Goal: Information Seeking & Learning: Learn about a topic

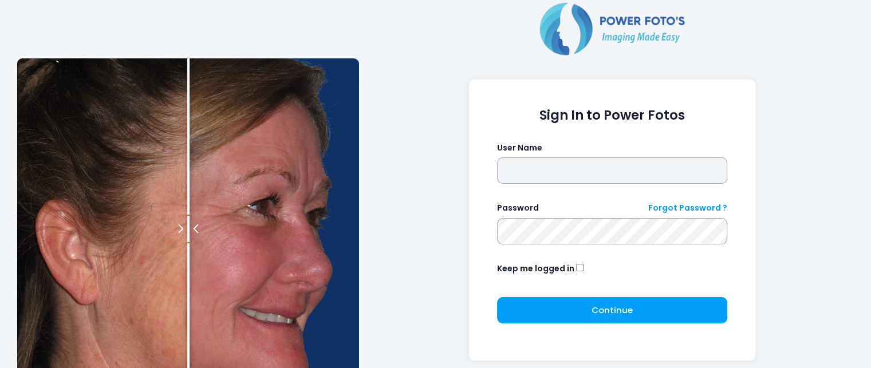
type input "**********"
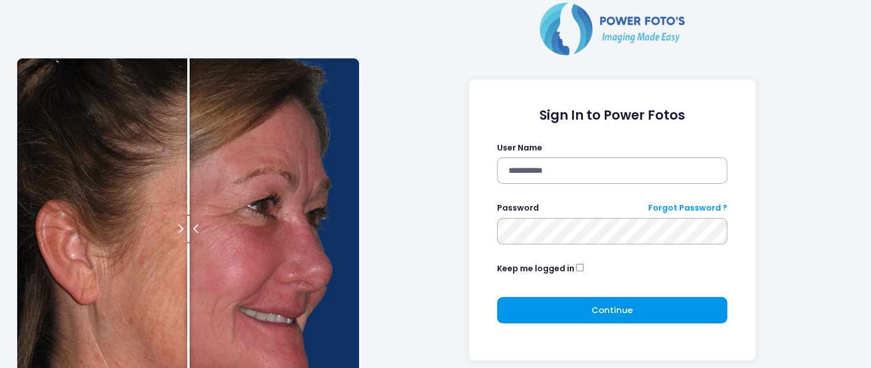
click at [597, 305] on span "Continue" at bounding box center [611, 310] width 41 height 12
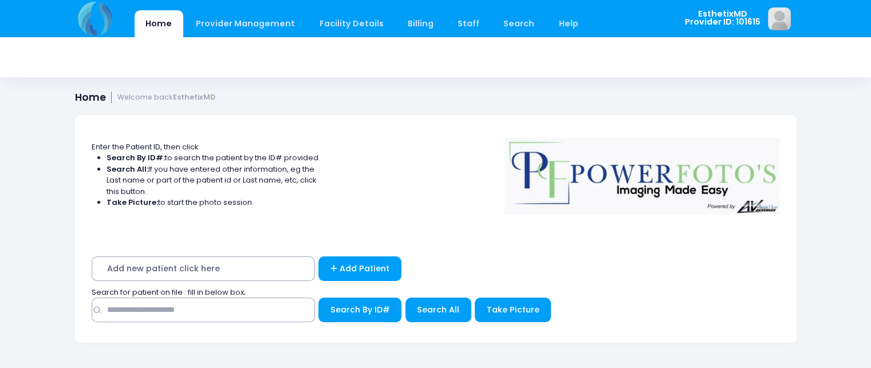
click at [278, 293] on div "Search for patient on file : fill in below box;" at bounding box center [435, 292] width 699 height 11
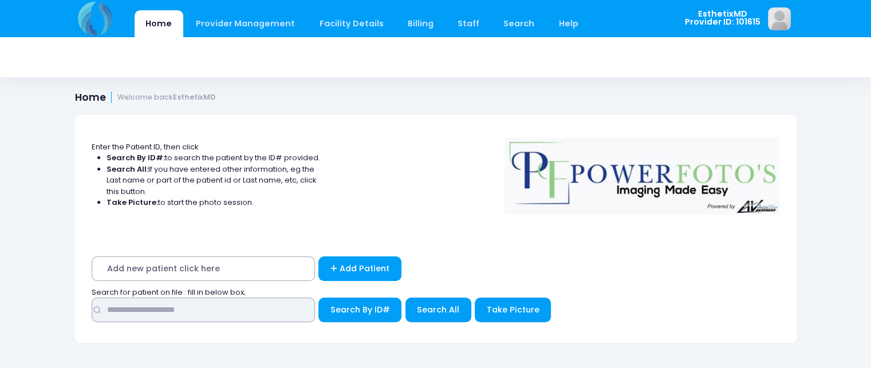
click at [219, 320] on input "text" at bounding box center [203, 310] width 223 height 25
type input "**********"
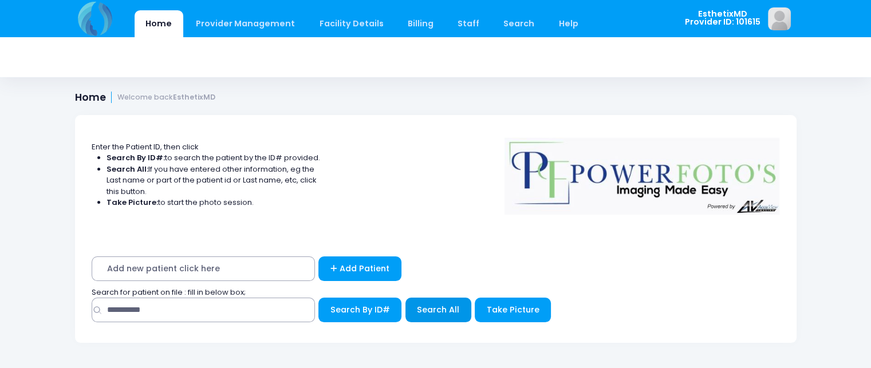
click at [431, 306] on span "Search All" at bounding box center [438, 309] width 42 height 11
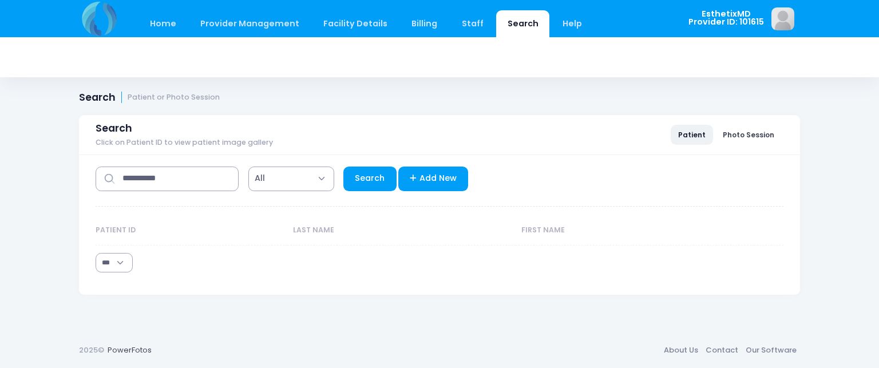
select select "***"
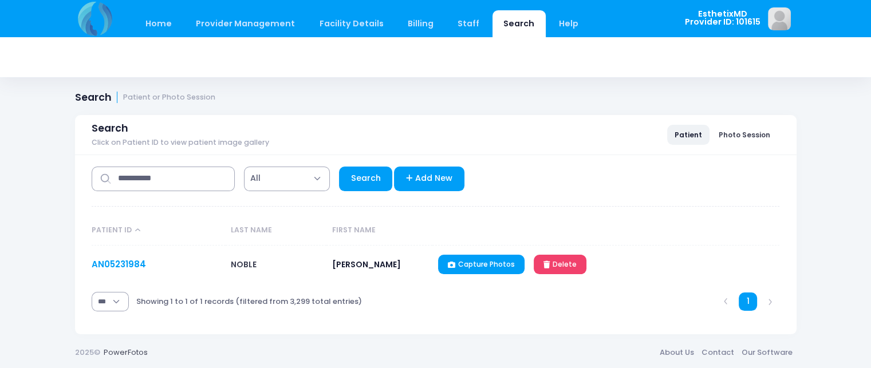
click at [133, 261] on link "AN05231984" at bounding box center [119, 264] width 54 height 12
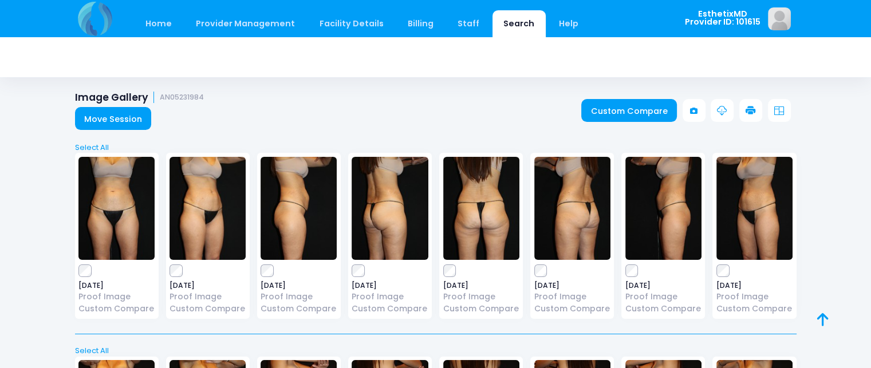
click at [481, 222] on img at bounding box center [481, 208] width 76 height 103
click at [381, 227] on img at bounding box center [390, 208] width 76 height 103
click at [116, 228] on img at bounding box center [116, 208] width 76 height 103
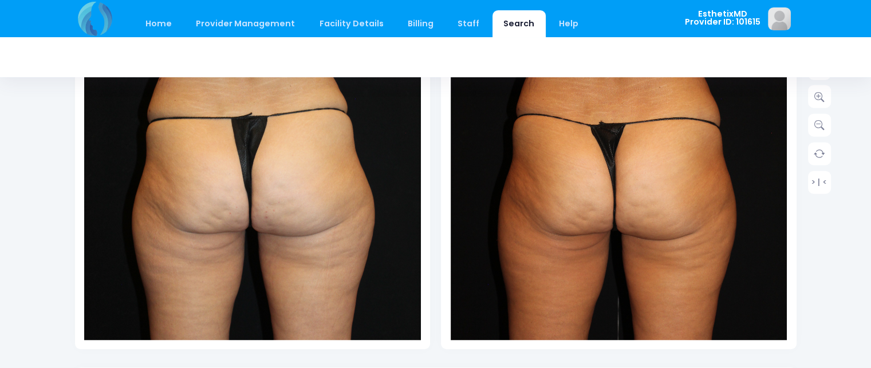
scroll to position [286, 0]
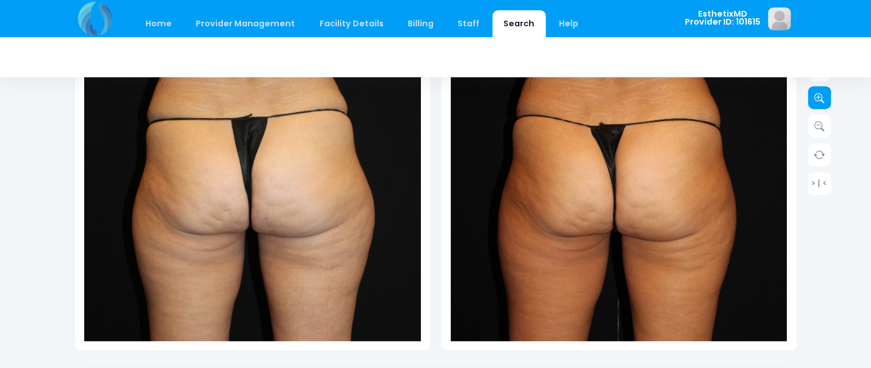
click at [810, 92] on link at bounding box center [819, 97] width 23 height 23
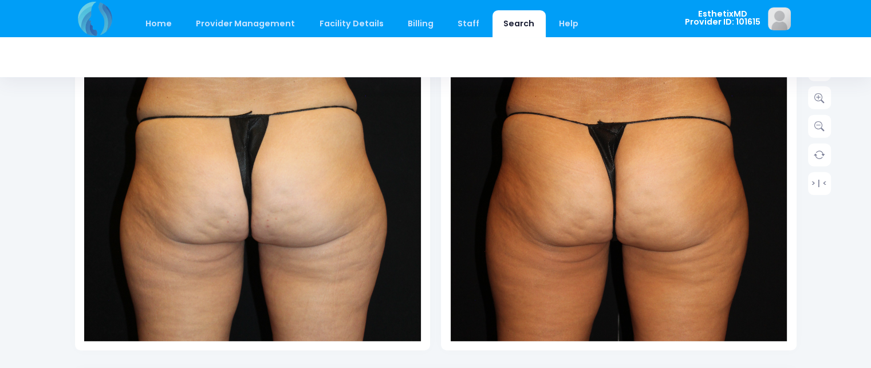
click at [372, 218] on img at bounding box center [252, 144] width 370 height 555
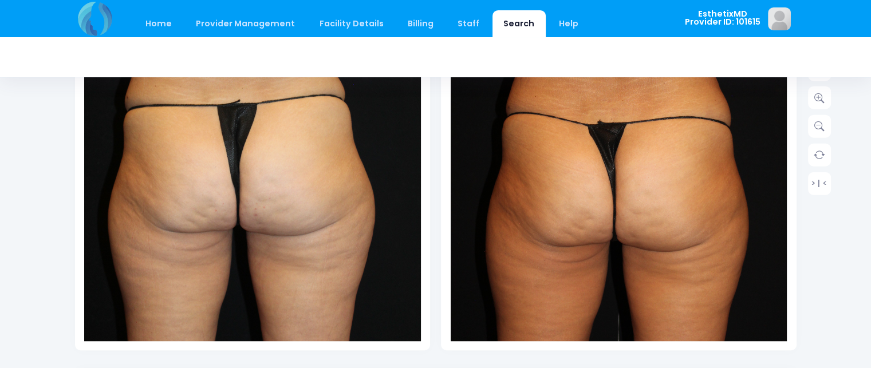
click at [816, 100] on icon at bounding box center [819, 98] width 10 height 10
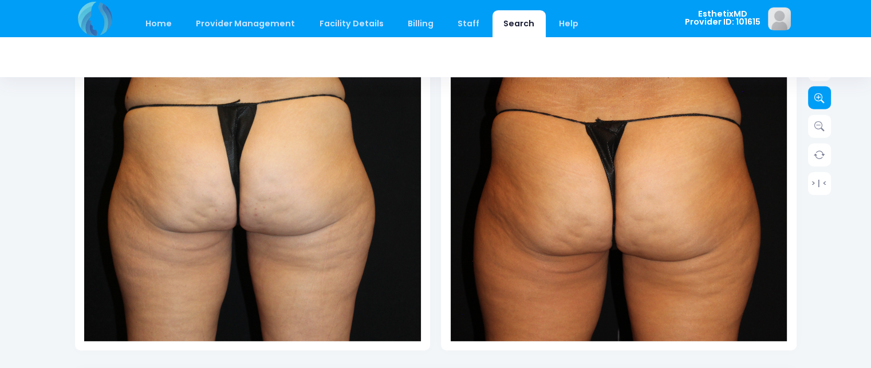
click at [828, 104] on link at bounding box center [819, 97] width 23 height 23
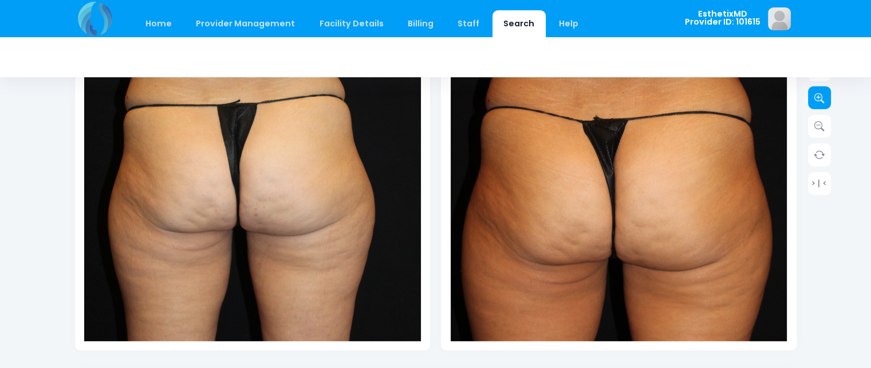
click at [821, 98] on icon at bounding box center [819, 98] width 10 height 10
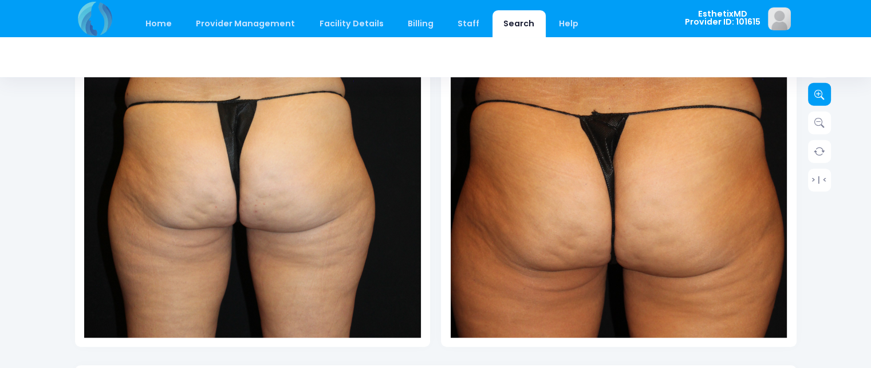
scroll to position [283, 0]
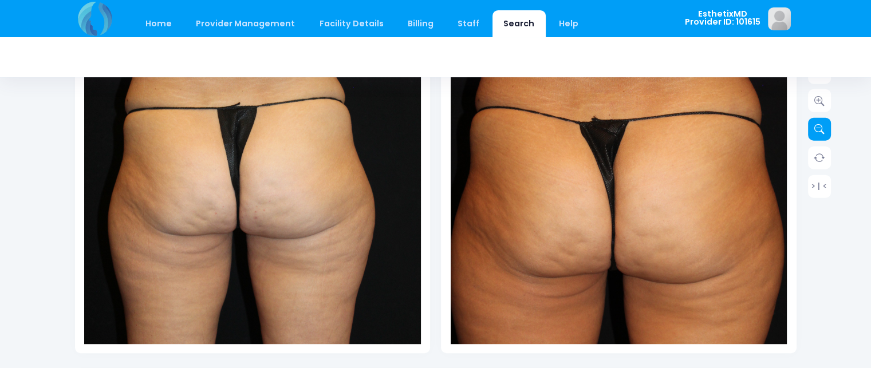
click at [812, 129] on link at bounding box center [819, 129] width 23 height 23
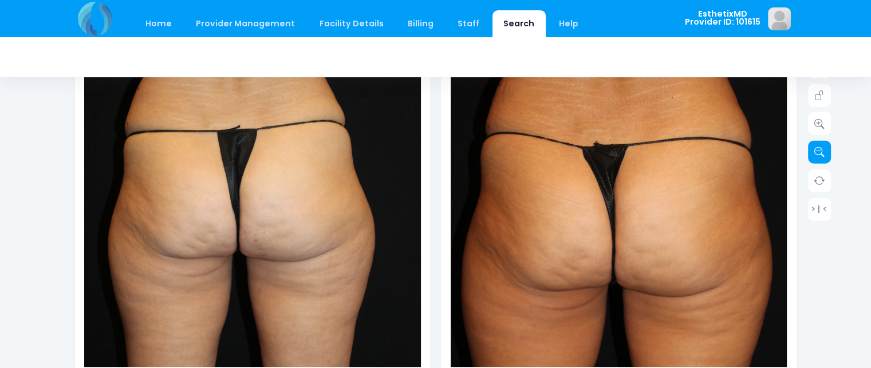
scroll to position [256, 0]
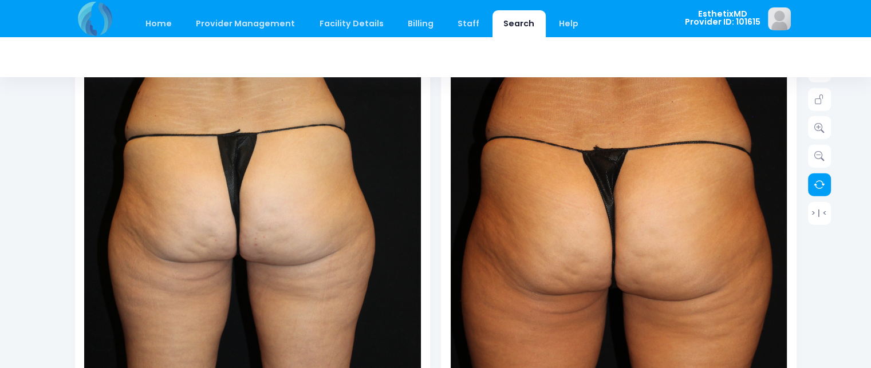
click at [823, 185] on icon at bounding box center [819, 184] width 11 height 11
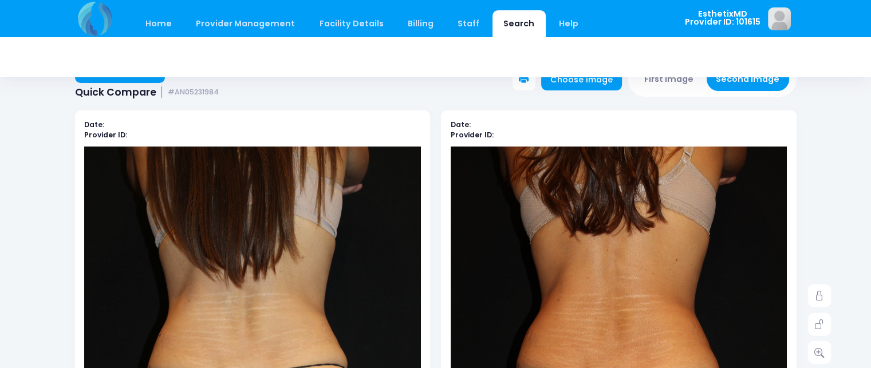
scroll to position [27, 0]
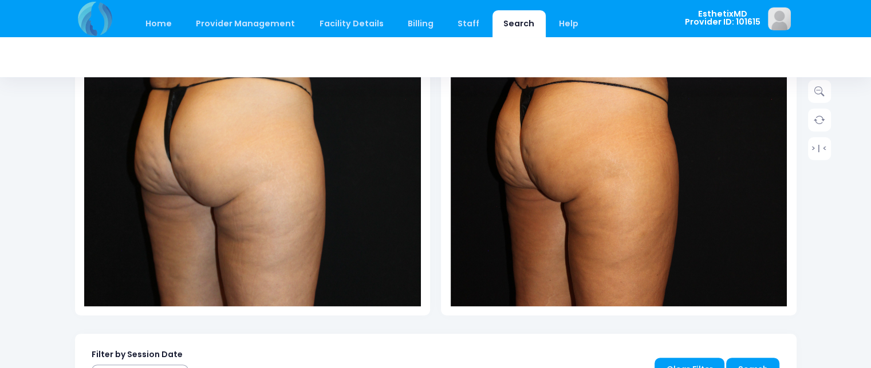
scroll to position [322, 0]
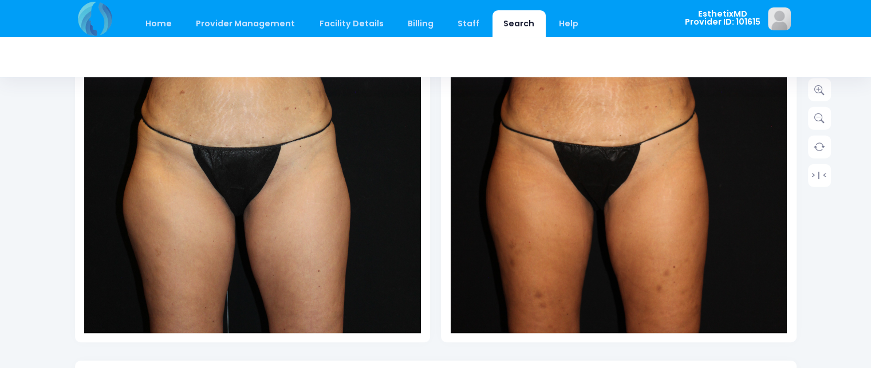
scroll to position [294, 0]
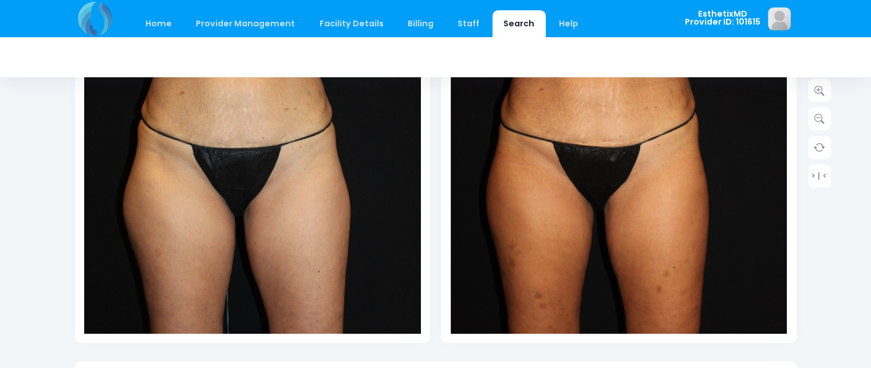
click at [346, 207] on img at bounding box center [252, 136] width 337 height 505
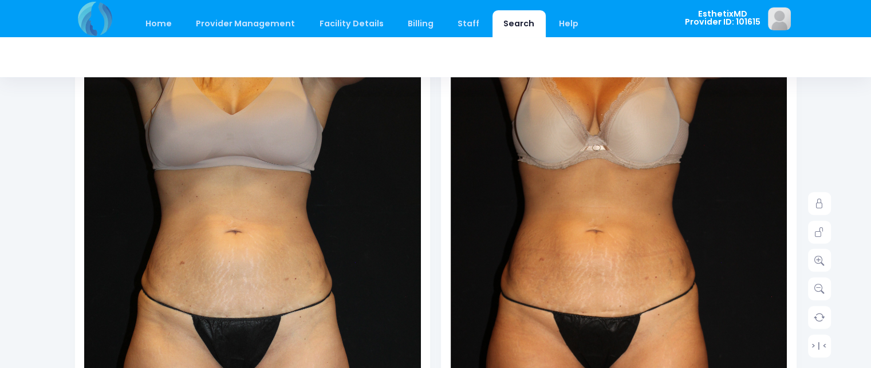
scroll to position [0, 0]
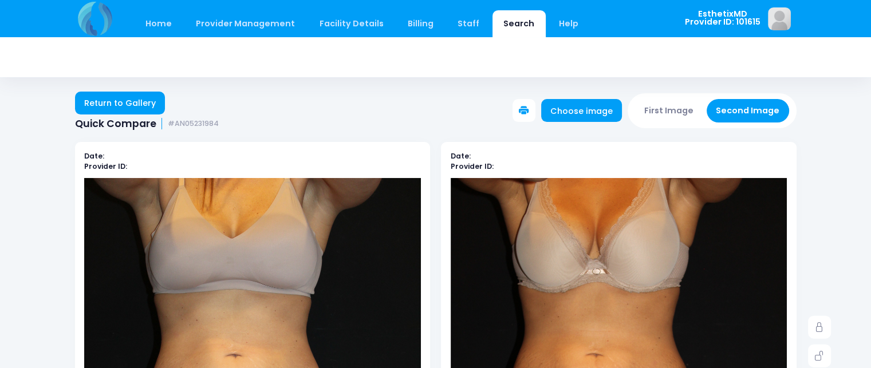
click at [128, 105] on link "Return to Gallery" at bounding box center [120, 103] width 90 height 23
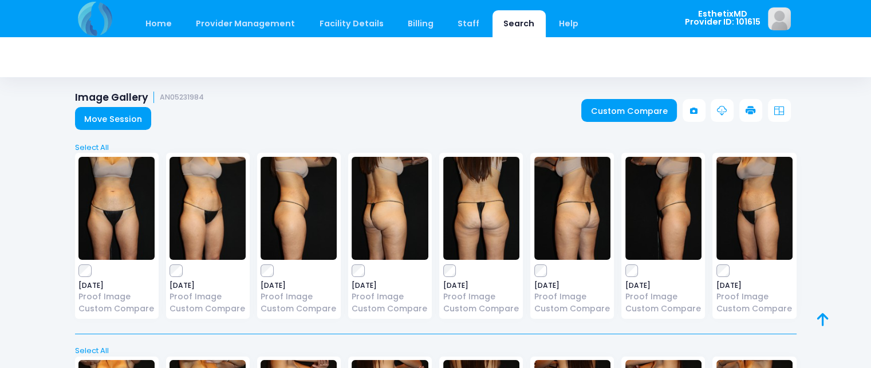
click at [577, 238] on img at bounding box center [572, 208] width 76 height 103
click at [99, 247] on img at bounding box center [116, 208] width 76 height 103
click at [505, 229] on img at bounding box center [481, 208] width 76 height 103
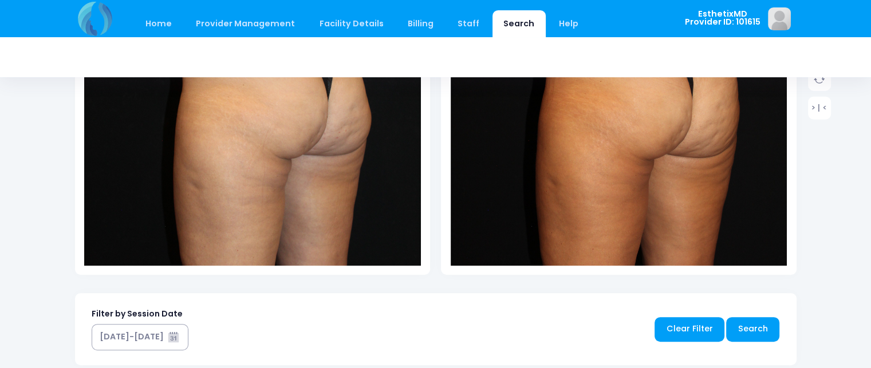
scroll to position [330, 0]
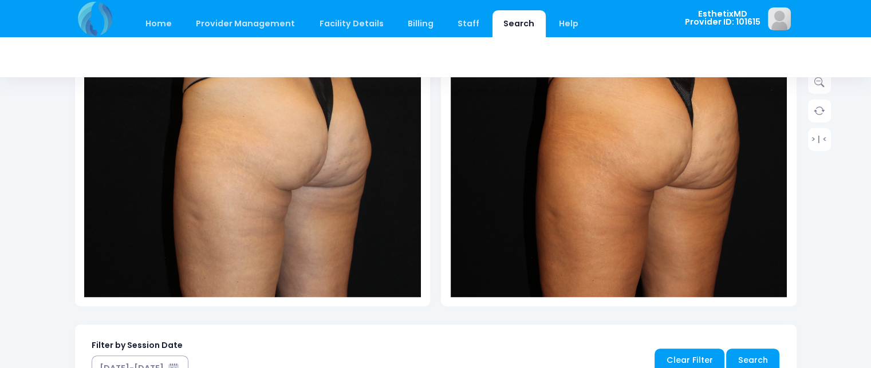
click at [747, 262] on img at bounding box center [619, 100] width 337 height 505
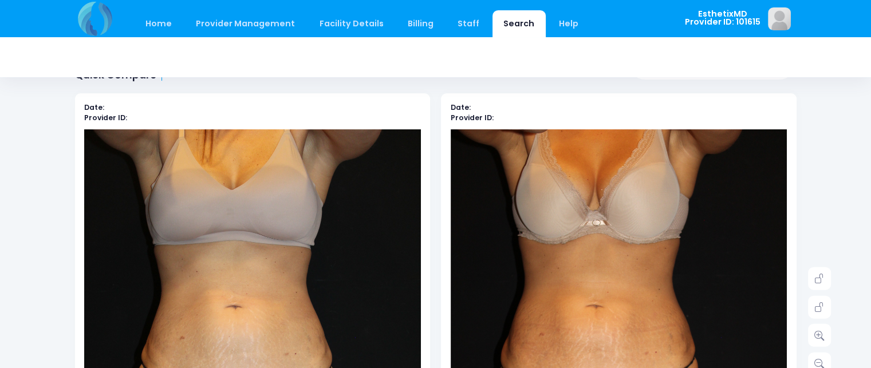
scroll to position [176, 0]
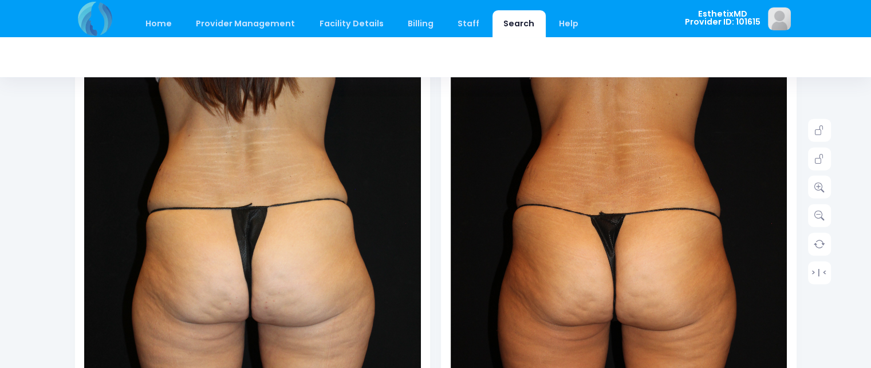
scroll to position [308, 0]
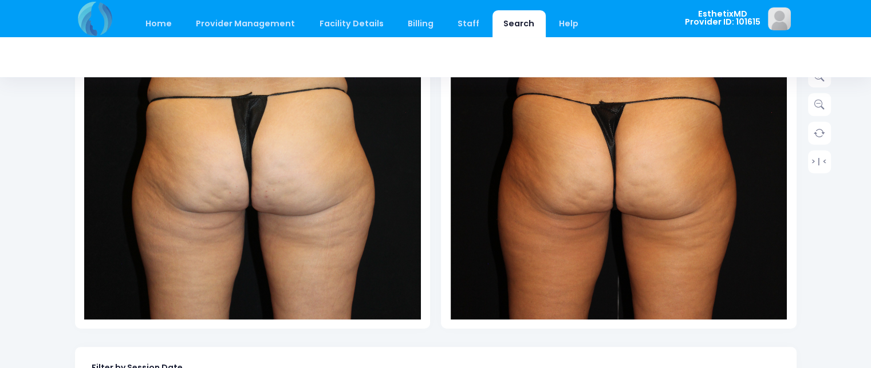
click at [682, 139] on img at bounding box center [619, 122] width 337 height 505
click at [683, 138] on img at bounding box center [619, 122] width 337 height 505
